Goal: Task Accomplishment & Management: Use online tool/utility

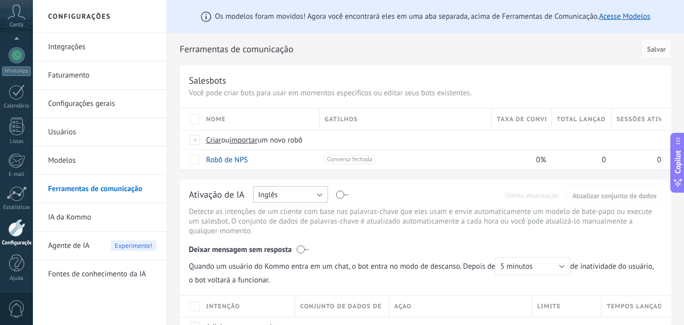
click at [295, 189] on button "Inglês" at bounding box center [290, 194] width 75 height 17
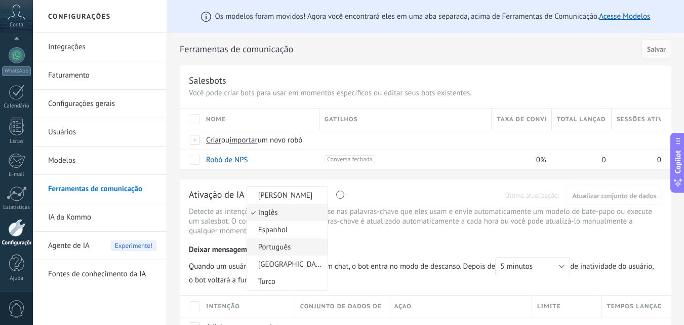
click at [283, 248] on span "Português" at bounding box center [285, 247] width 77 height 10
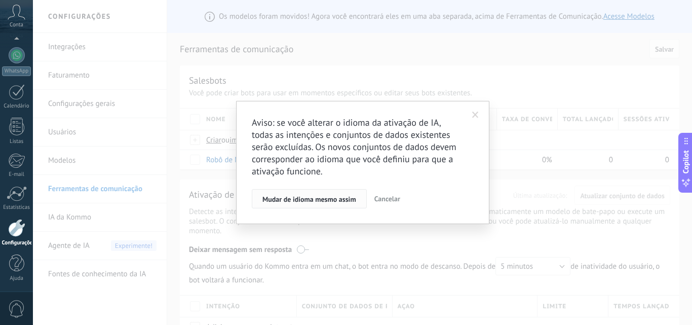
click at [323, 203] on span "Mudar de idioma mesmo assim" at bounding box center [309, 199] width 94 height 7
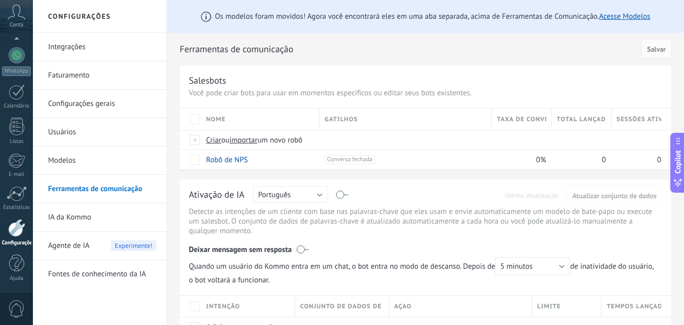
scroll to position [82, 0]
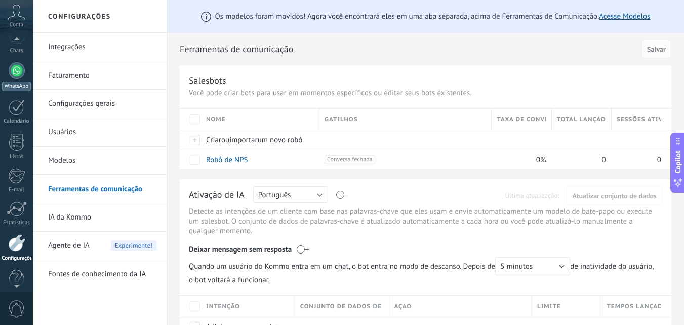
click at [23, 77] on link "WhatsApp" at bounding box center [16, 76] width 33 height 29
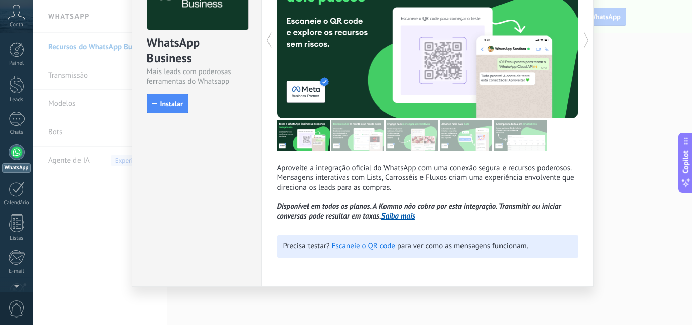
scroll to position [38, 0]
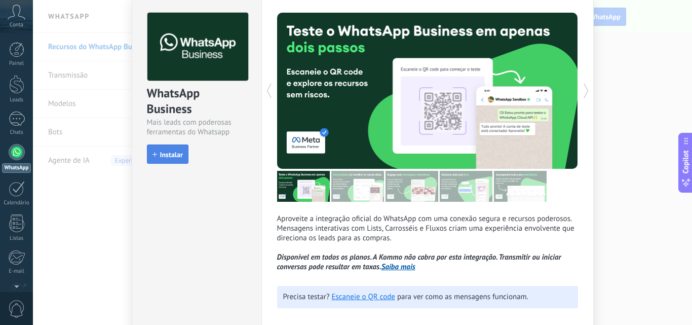
click at [162, 151] on span "Instalar" at bounding box center [171, 154] width 23 height 7
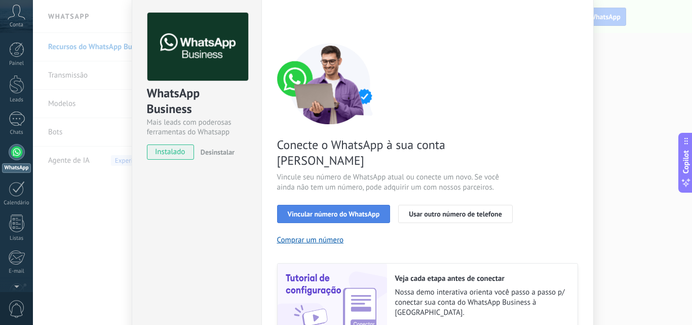
click at [308, 210] on span "Vincular número do WhatsApp" at bounding box center [334, 213] width 92 height 7
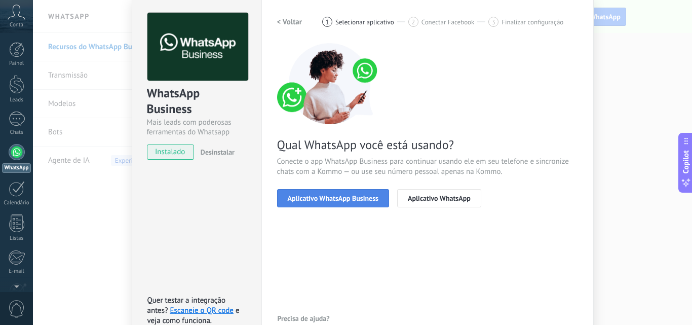
click at [335, 200] on span "Aplicativo WhatsApp Business" at bounding box center [333, 198] width 91 height 7
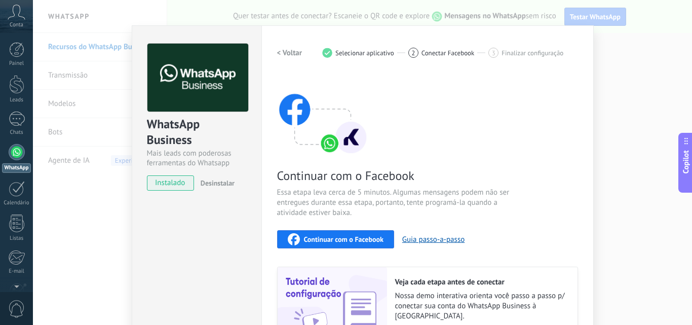
scroll to position [5, 0]
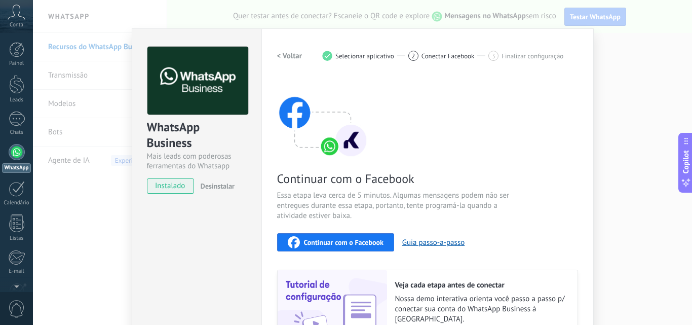
click at [331, 239] on span "Continuar com o Facebook" at bounding box center [344, 242] width 80 height 7
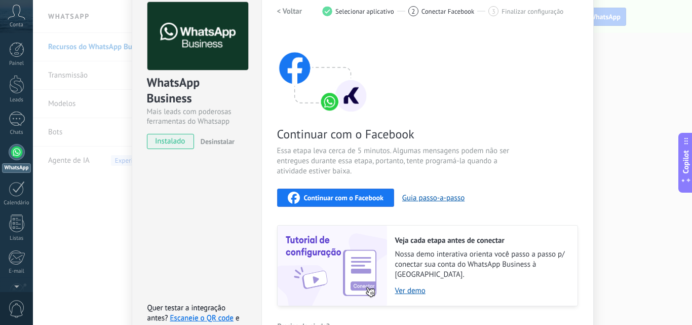
scroll to position [106, 0]
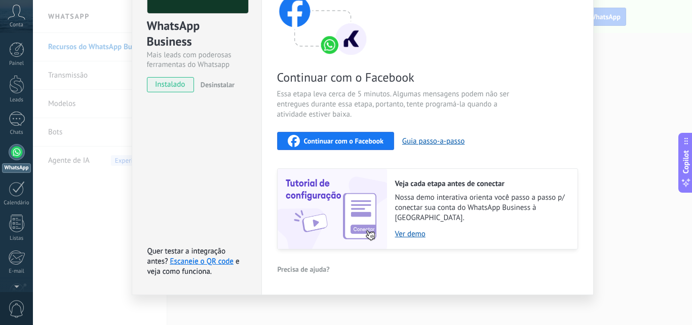
click at [363, 140] on span "Continuar com o Facebook" at bounding box center [344, 140] width 80 height 7
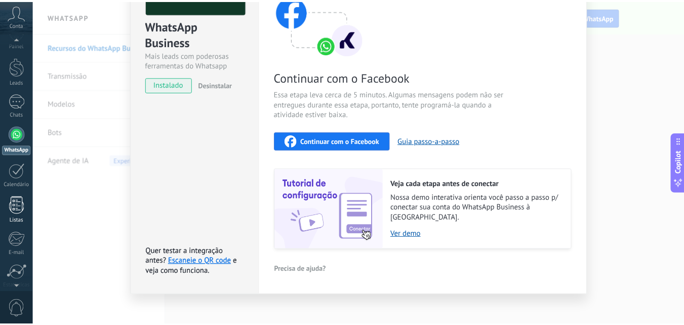
scroll to position [97, 0]
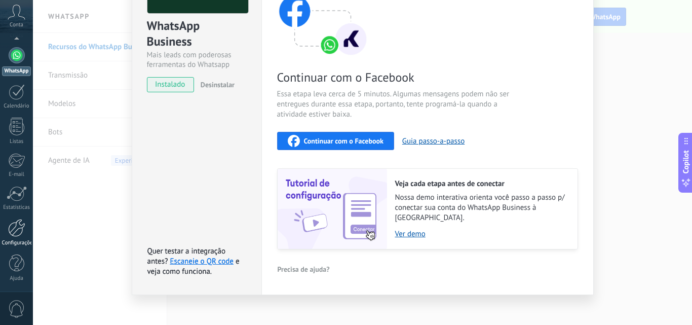
click at [8, 228] on div at bounding box center [16, 228] width 17 height 18
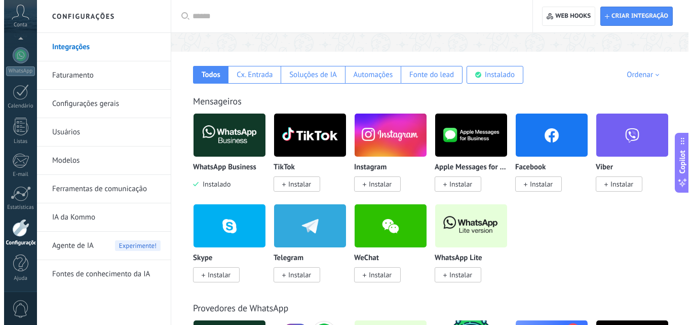
scroll to position [152, 0]
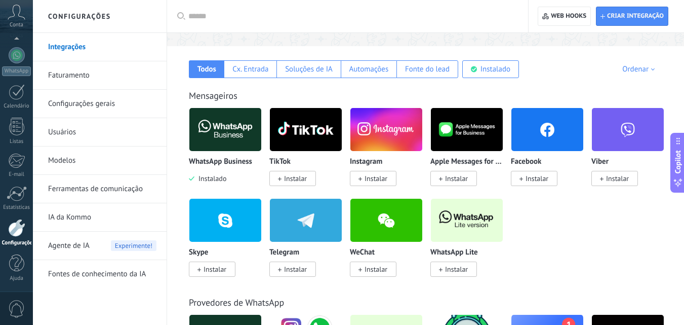
click at [555, 129] on img at bounding box center [548, 129] width 72 height 49
click at [530, 182] on span "Instalar" at bounding box center [537, 178] width 23 height 9
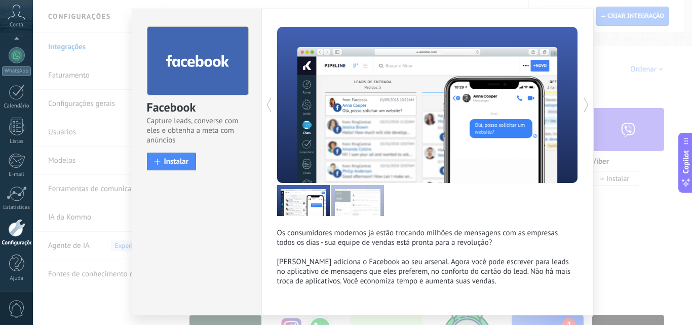
scroll to position [0, 0]
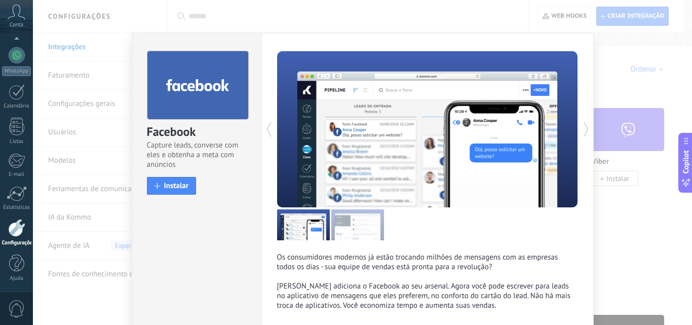
click at [583, 128] on icon at bounding box center [586, 129] width 10 height 20
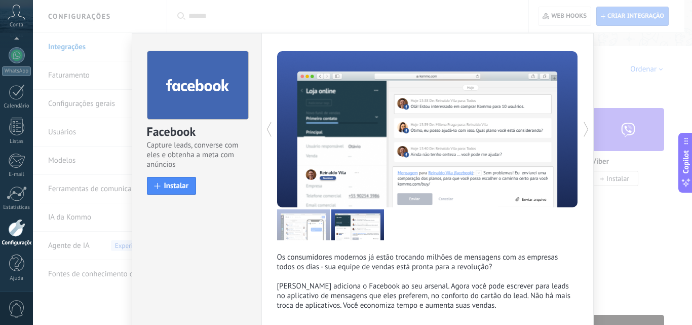
click at [583, 128] on icon at bounding box center [586, 129] width 10 height 20
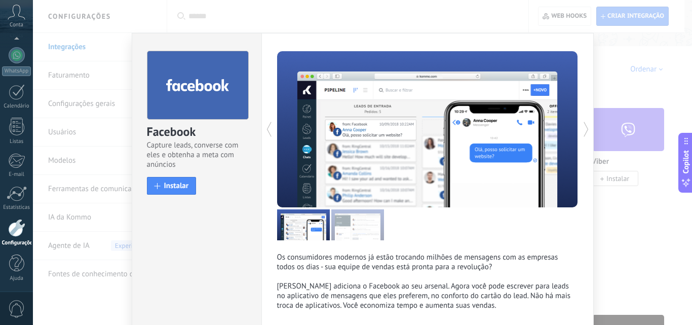
click at [583, 128] on icon at bounding box center [586, 129] width 10 height 20
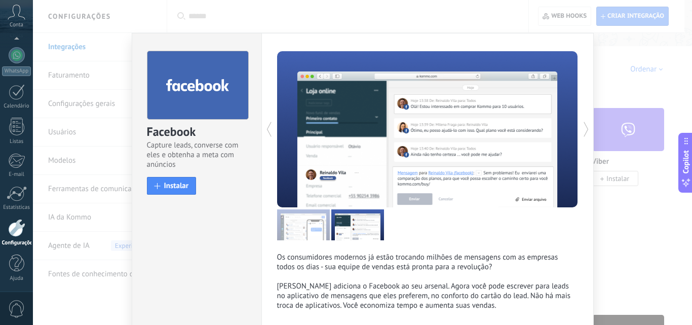
click at [583, 128] on icon at bounding box center [586, 129] width 10 height 20
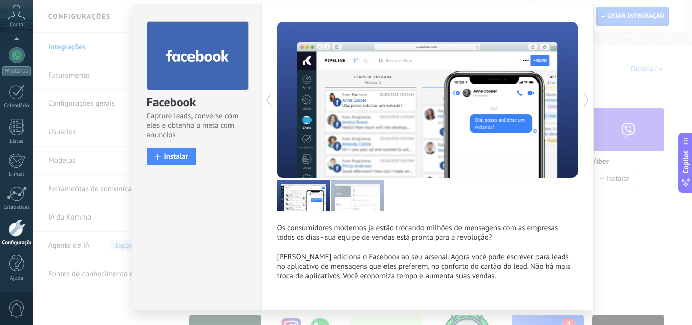
scroll to position [53, 0]
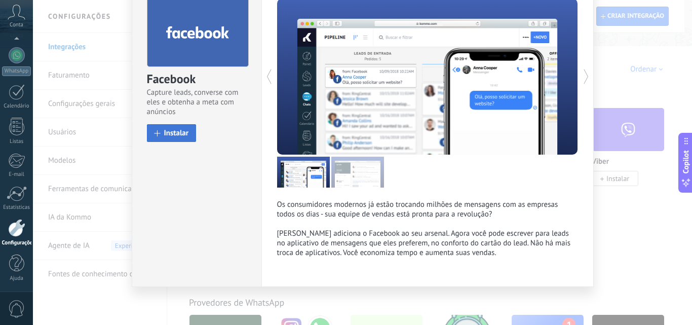
click at [166, 136] on span "Instalar" at bounding box center [176, 133] width 25 height 8
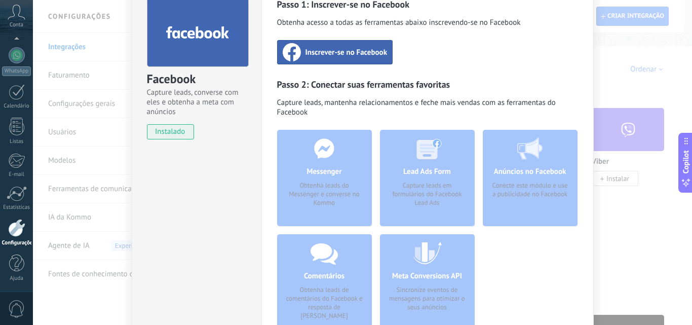
click at [317, 56] on span "Inscrever-se no Facebook" at bounding box center [346, 52] width 82 height 10
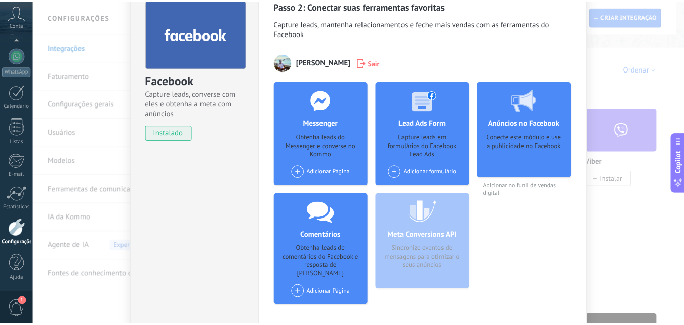
scroll to position [0, 0]
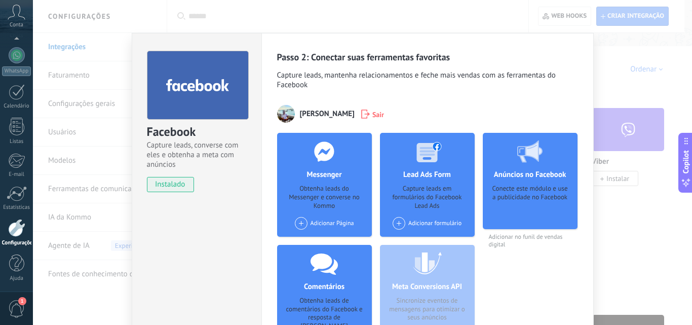
click at [184, 96] on div at bounding box center [198, 85] width 102 height 69
click at [639, 259] on div "Facebook Capture leads, converse com eles e obtenha a meta com anúncios instala…" at bounding box center [362, 162] width 659 height 325
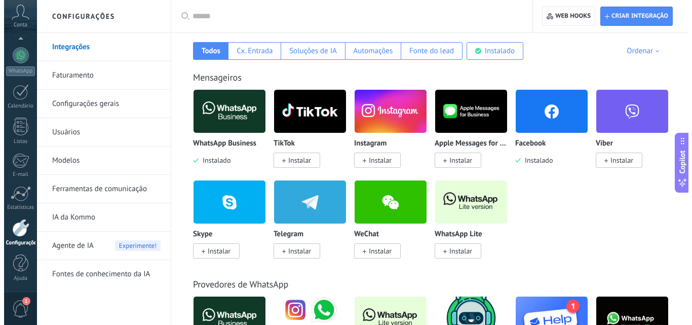
scroll to position [203, 0]
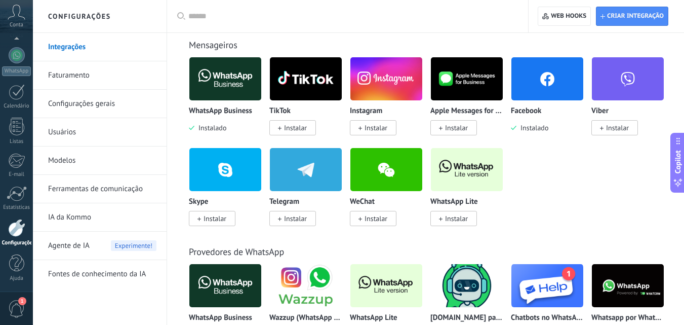
click at [374, 84] on img at bounding box center [387, 78] width 72 height 49
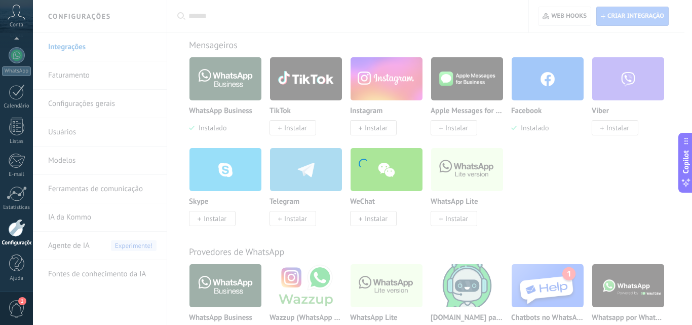
click at [379, 126] on div "Instagram Pegue os leads do Instagram e mantenha-os conversando sem sair da Kom…" at bounding box center [362, 162] width 659 height 325
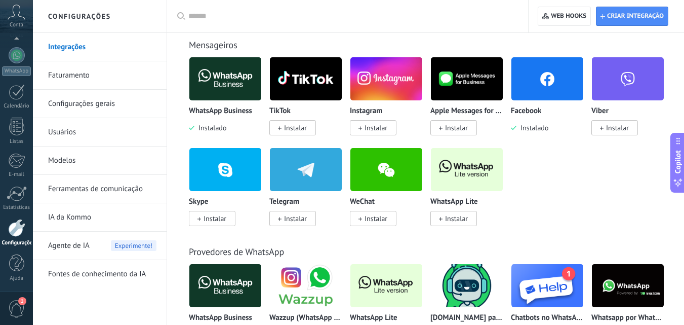
click at [379, 126] on span "Instalar" at bounding box center [376, 127] width 23 height 9
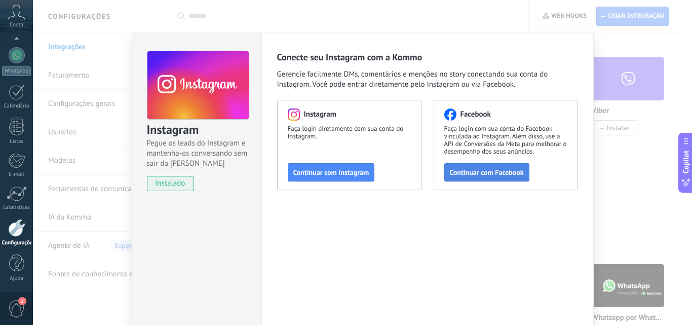
click at [483, 170] on span "Continuar com Facebook" at bounding box center [487, 172] width 74 height 7
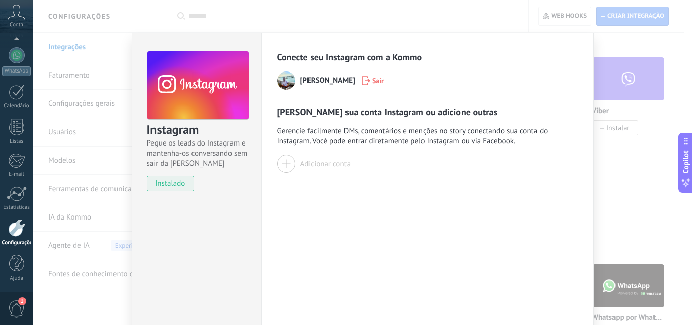
click at [378, 80] on span "Sair" at bounding box center [378, 80] width 12 height 7
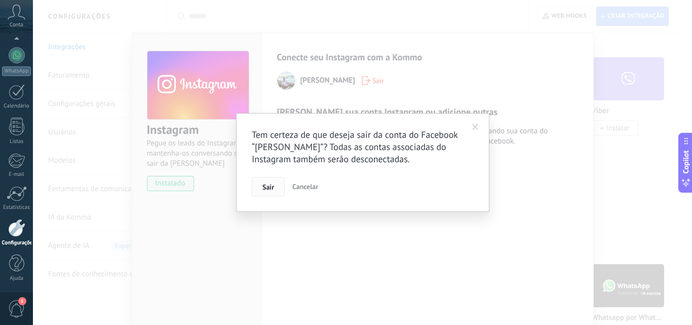
click at [273, 182] on button "Sair" at bounding box center [268, 186] width 33 height 19
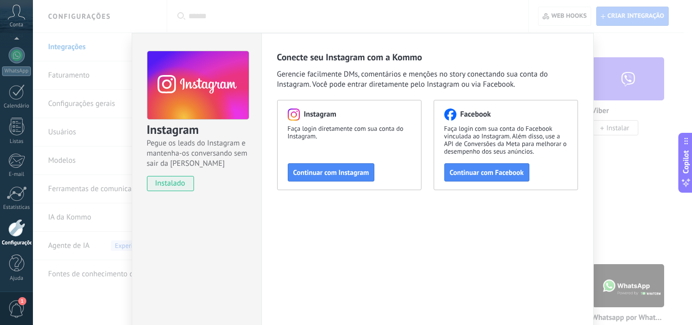
click at [312, 176] on span "Continuar com Instagram" at bounding box center [331, 172] width 76 height 7
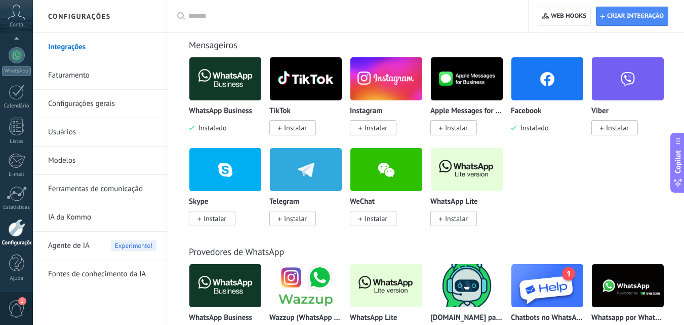
click at [233, 81] on img at bounding box center [225, 78] width 72 height 49
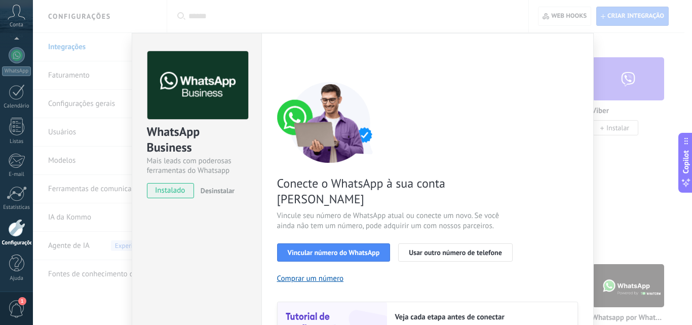
click at [245, 85] on img at bounding box center [197, 85] width 101 height 68
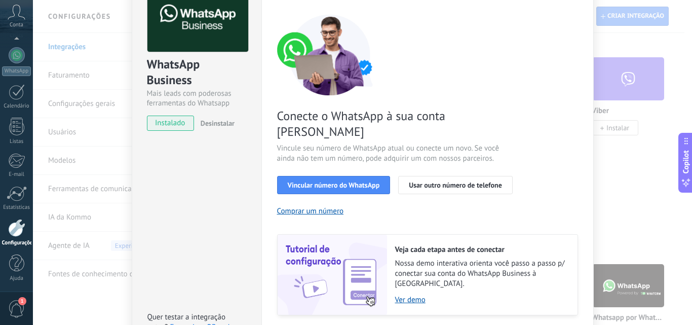
scroll to position [67, 0]
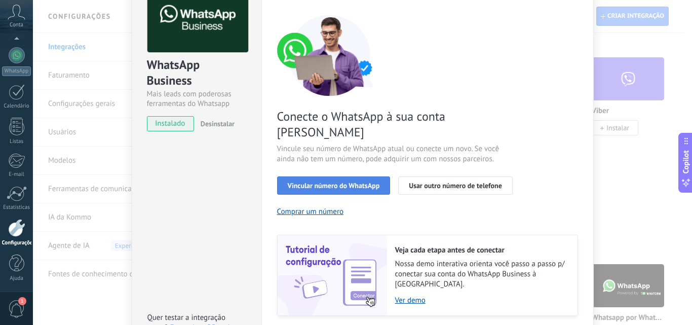
click at [316, 182] on span "Vincular número do WhatsApp" at bounding box center [334, 185] width 92 height 7
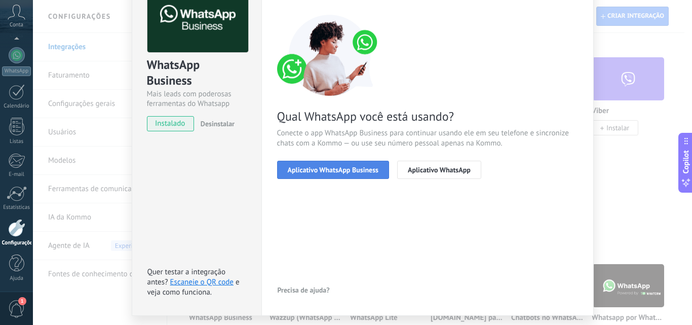
click at [353, 176] on button "Aplicativo WhatsApp Business" at bounding box center [333, 170] width 112 height 18
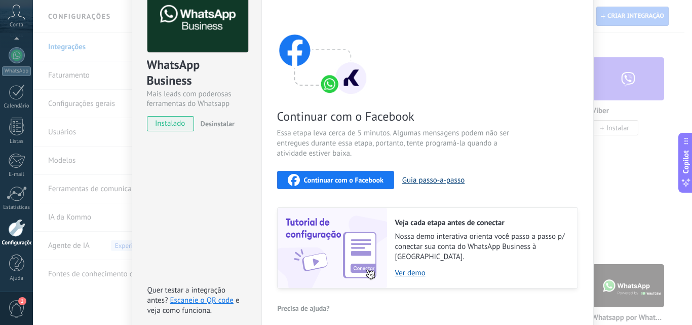
click at [414, 180] on button "Guia passo-a-passo" at bounding box center [433, 180] width 62 height 10
click at [607, 158] on div "WhatsApp Business Mais leads com poderosas ferramentas do Whatsapp instalado De…" at bounding box center [362, 162] width 659 height 325
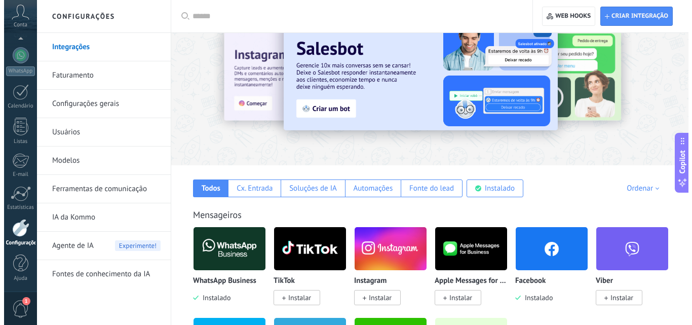
scroll to position [51, 0]
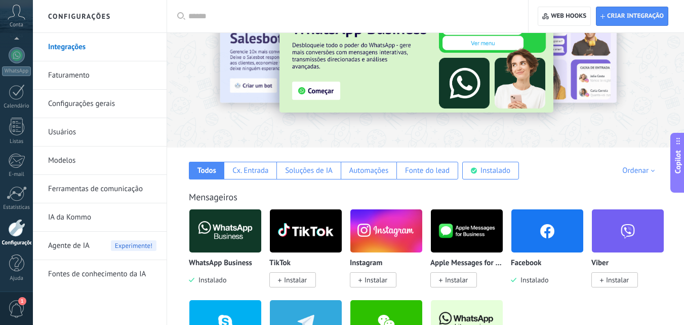
click at [224, 234] on img at bounding box center [225, 230] width 72 height 49
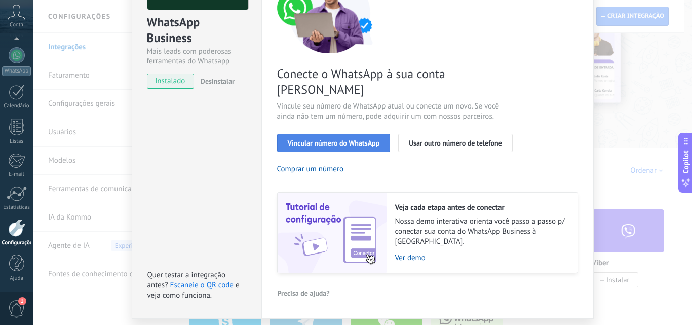
scroll to position [118, 0]
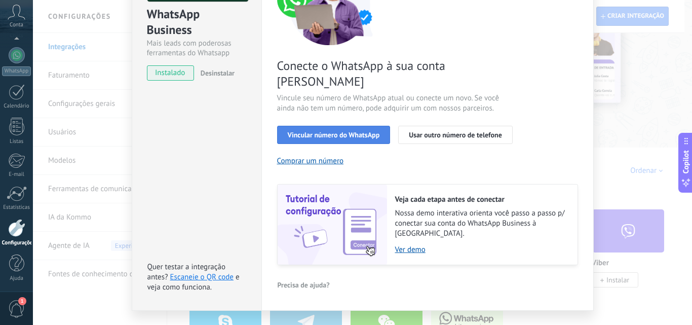
click at [344, 131] on span "Vincular número do WhatsApp" at bounding box center [334, 134] width 92 height 7
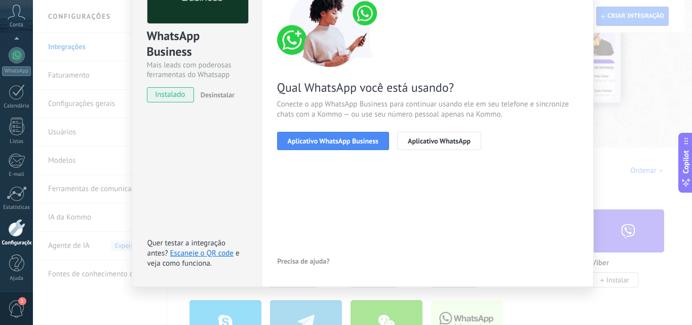
scroll to position [96, 0]
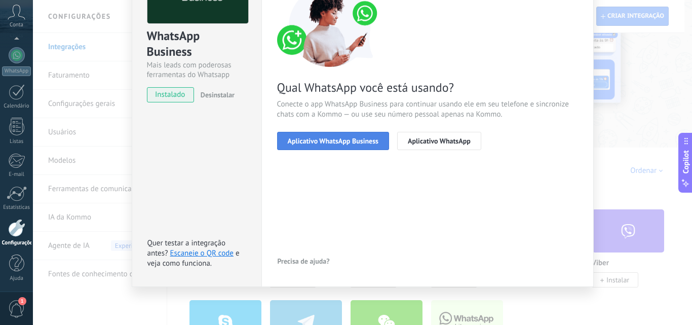
click at [351, 138] on span "Aplicativo WhatsApp Business" at bounding box center [333, 140] width 91 height 7
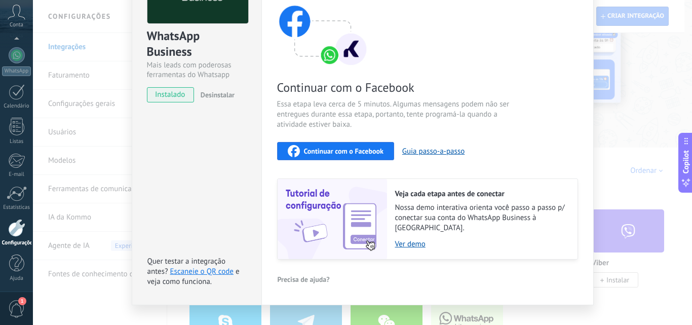
click at [352, 147] on span "Continuar com o Facebook" at bounding box center [344, 150] width 80 height 7
click at [338, 148] on span "Continuar com o Facebook" at bounding box center [344, 150] width 80 height 7
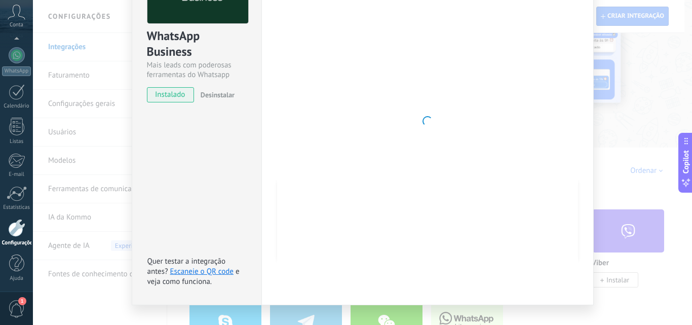
click at [436, 110] on div at bounding box center [427, 120] width 301 height 331
